Goal: Task Accomplishment & Management: Manage account settings

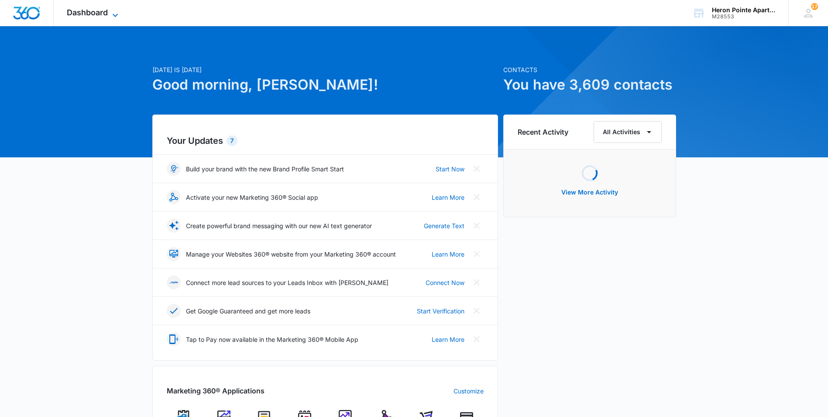
click at [92, 12] on span "Dashboard" at bounding box center [87, 12] width 41 height 9
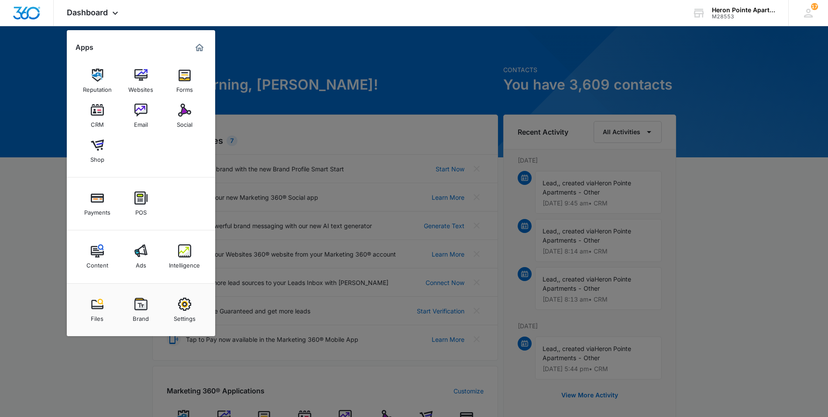
click at [99, 112] on img at bounding box center [97, 109] width 13 height 13
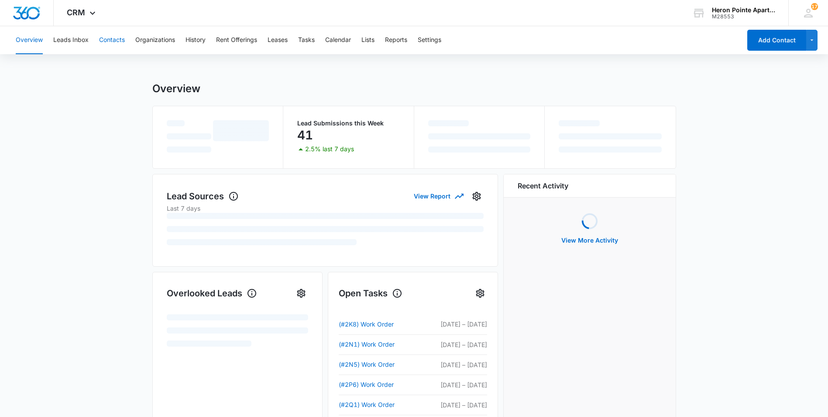
click at [108, 45] on button "Contacts" at bounding box center [112, 40] width 26 height 28
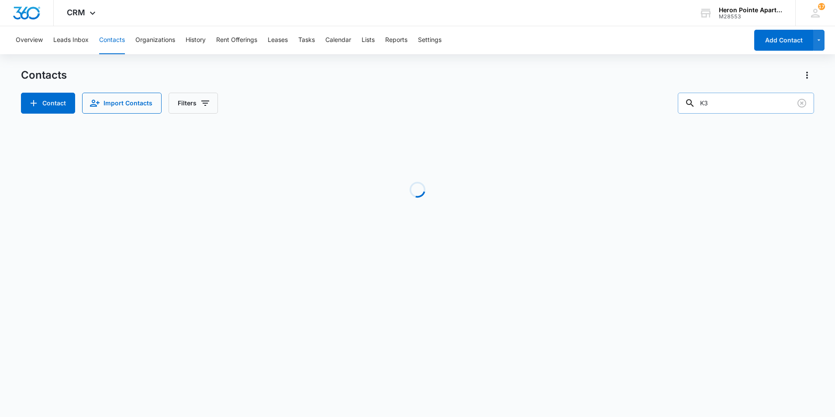
click at [741, 101] on input "K3" at bounding box center [746, 103] width 136 height 21
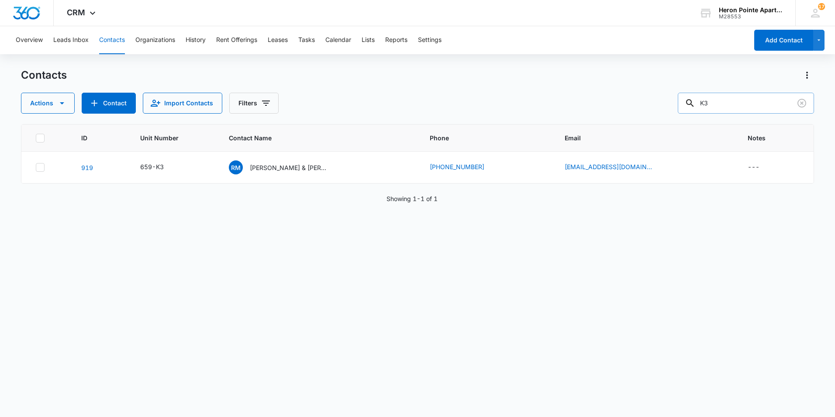
type input "K"
type input "G3"
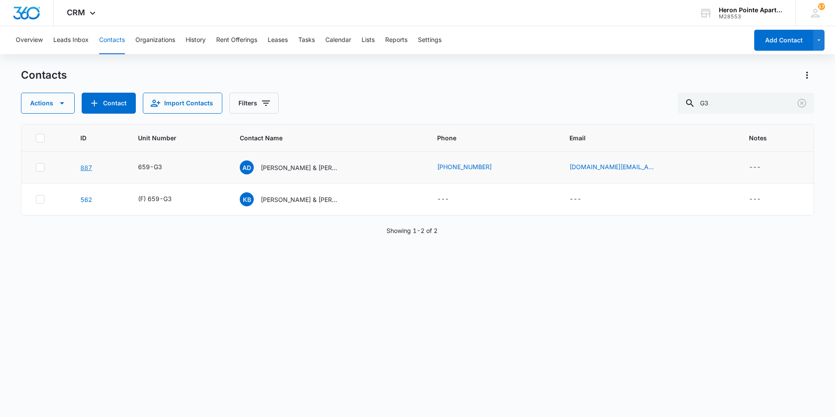
click at [88, 164] on link "887" at bounding box center [86, 167] width 12 height 7
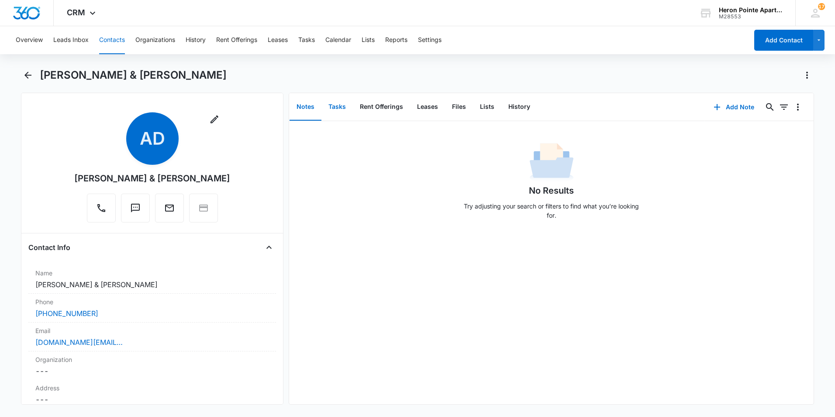
click at [333, 105] on button "Tasks" at bounding box center [336, 106] width 31 height 27
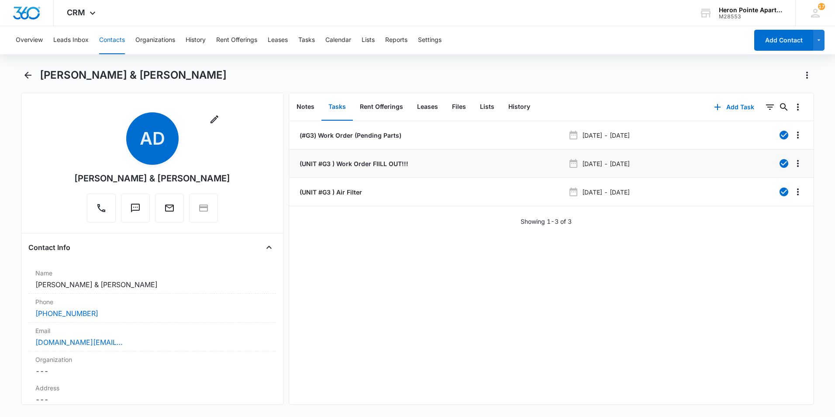
click at [419, 163] on div "(UNIT #G3 ) Work Order FIILL OUT!!!" at bounding box center [431, 163] width 267 height 9
click at [351, 166] on p "(UNIT #G3 ) Work Order FIILL OUT!!!" at bounding box center [353, 163] width 110 height 9
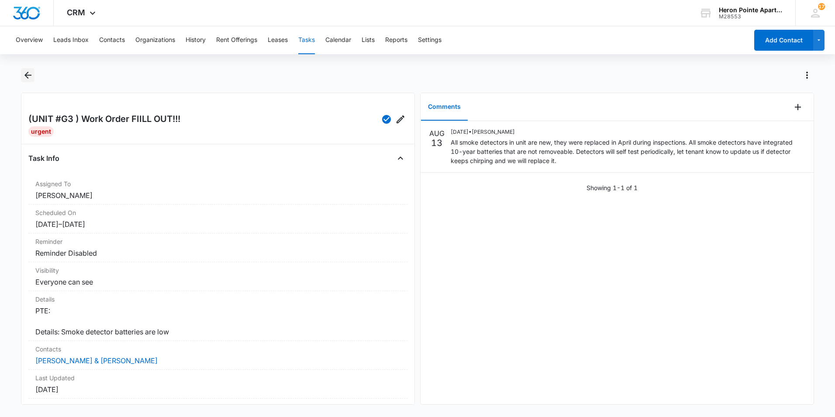
click at [23, 74] on icon "Back" at bounding box center [28, 75] width 10 height 10
